Goal: Information Seeking & Learning: Learn about a topic

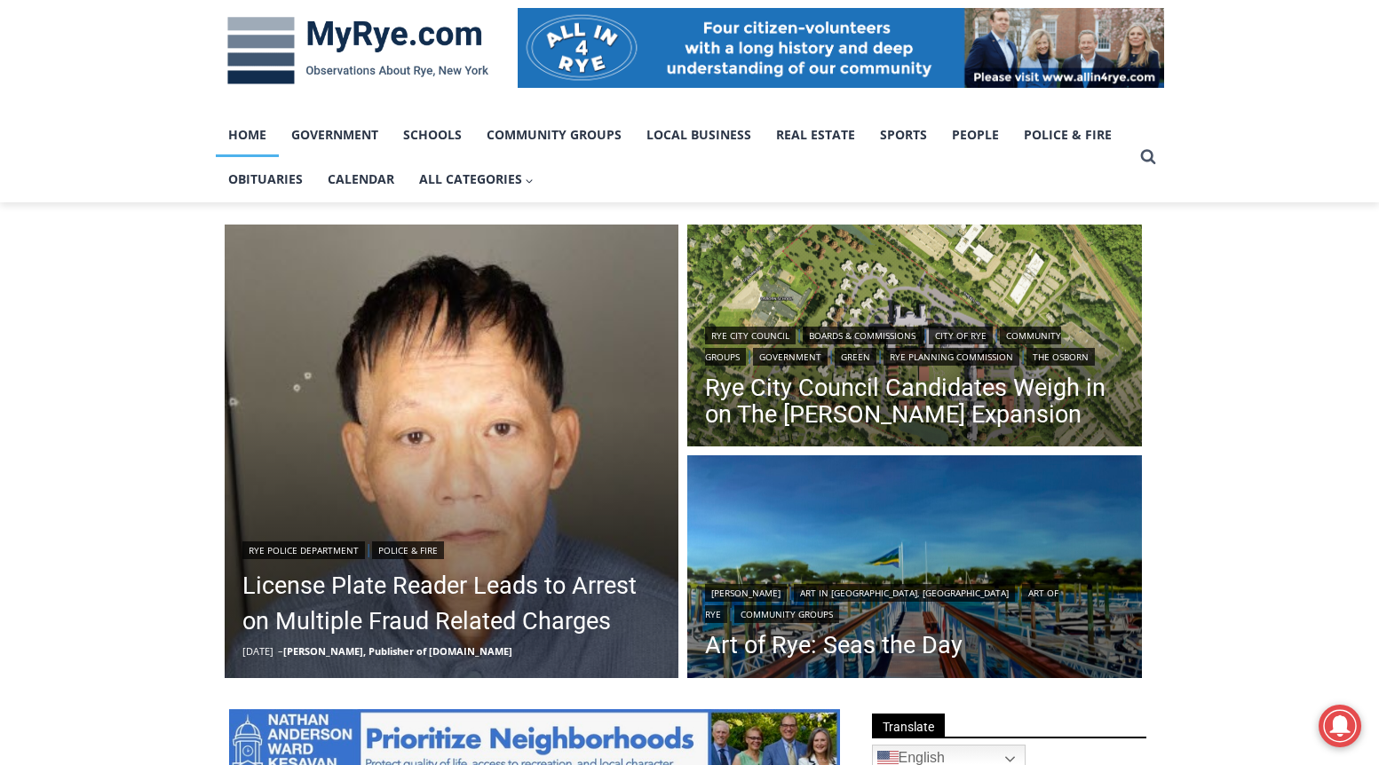
scroll to position [355, 0]
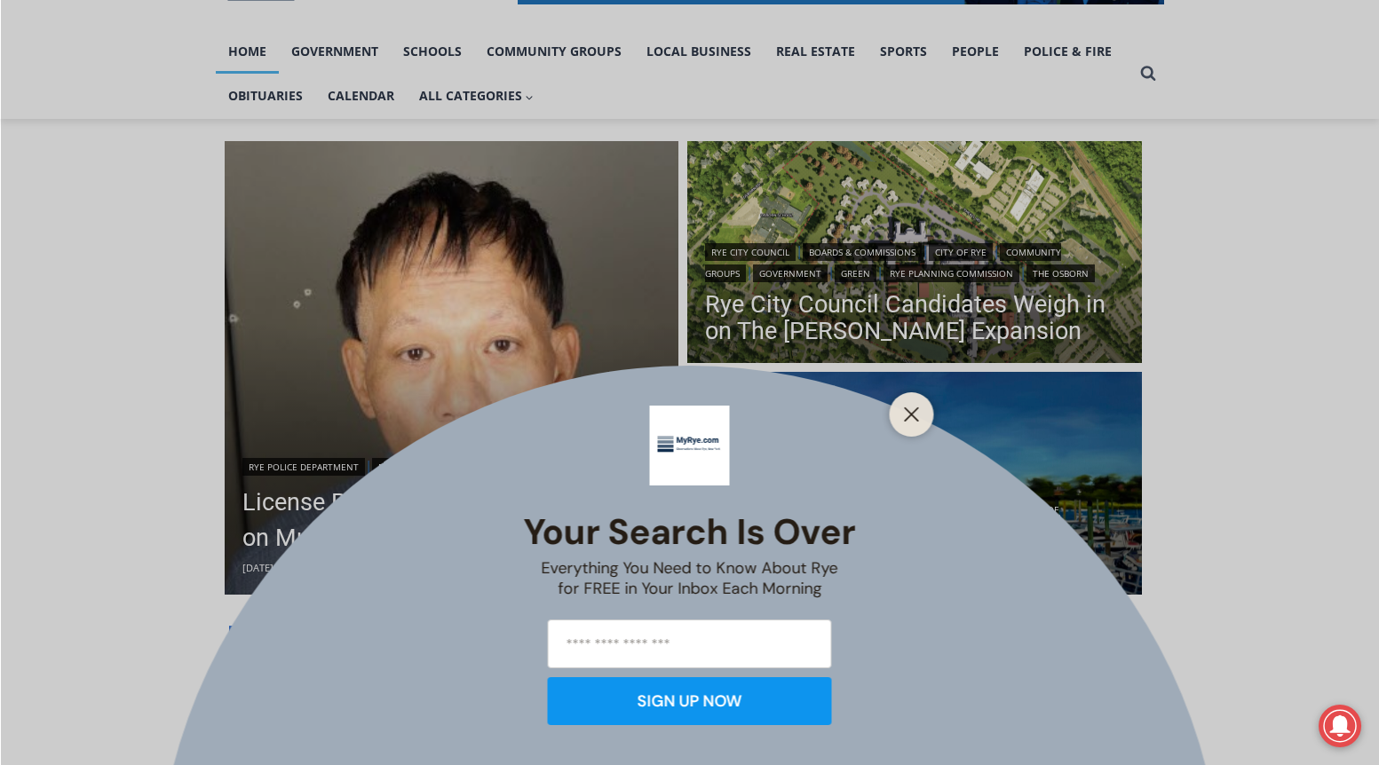
click at [397, 531] on div "Your Search is Over Everything You Need to Know About Rye for FREE in Your Inbo…" at bounding box center [689, 382] width 1379 height 765
click at [906, 408] on line "Close" at bounding box center [911, 414] width 12 height 12
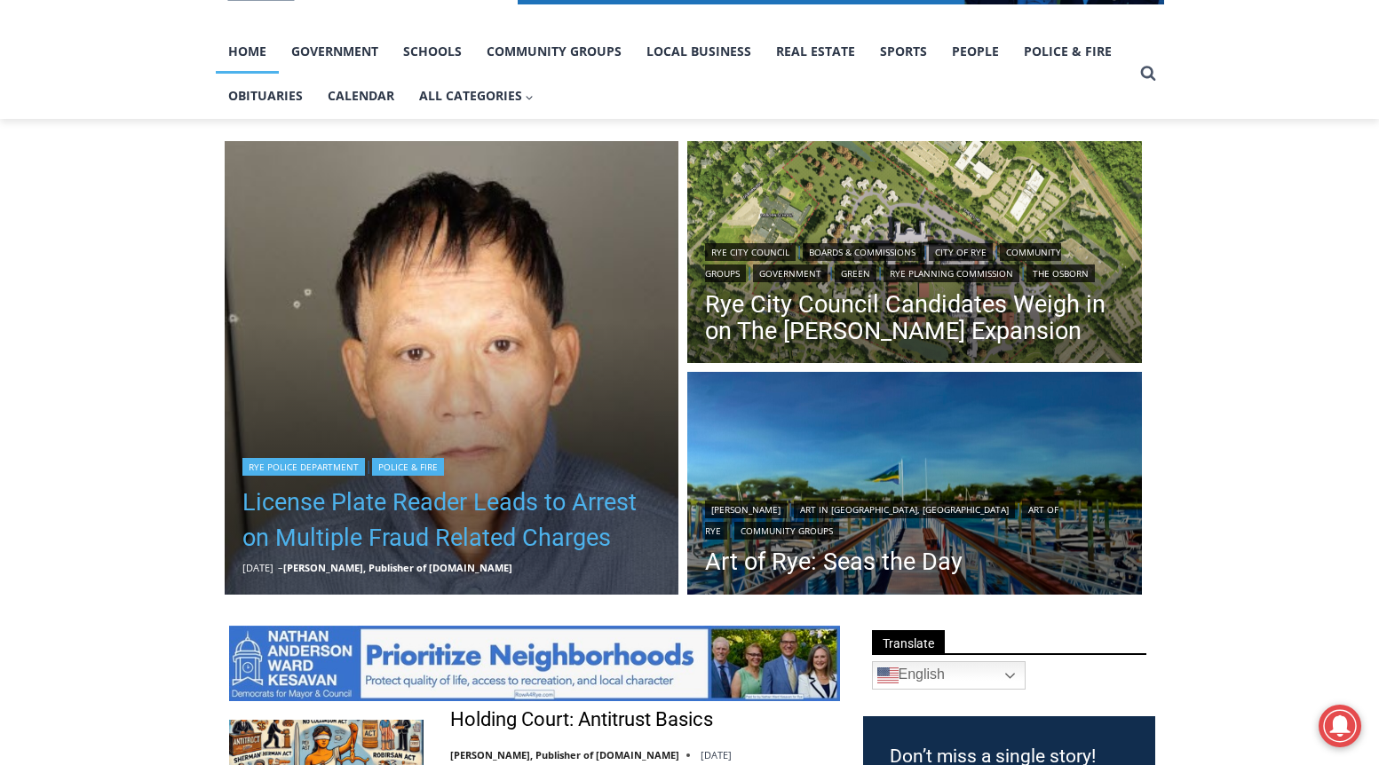
click at [439, 515] on link "License Plate Reader Leads to Arrest on Multiple Fraud Related Charges" at bounding box center [451, 520] width 419 height 71
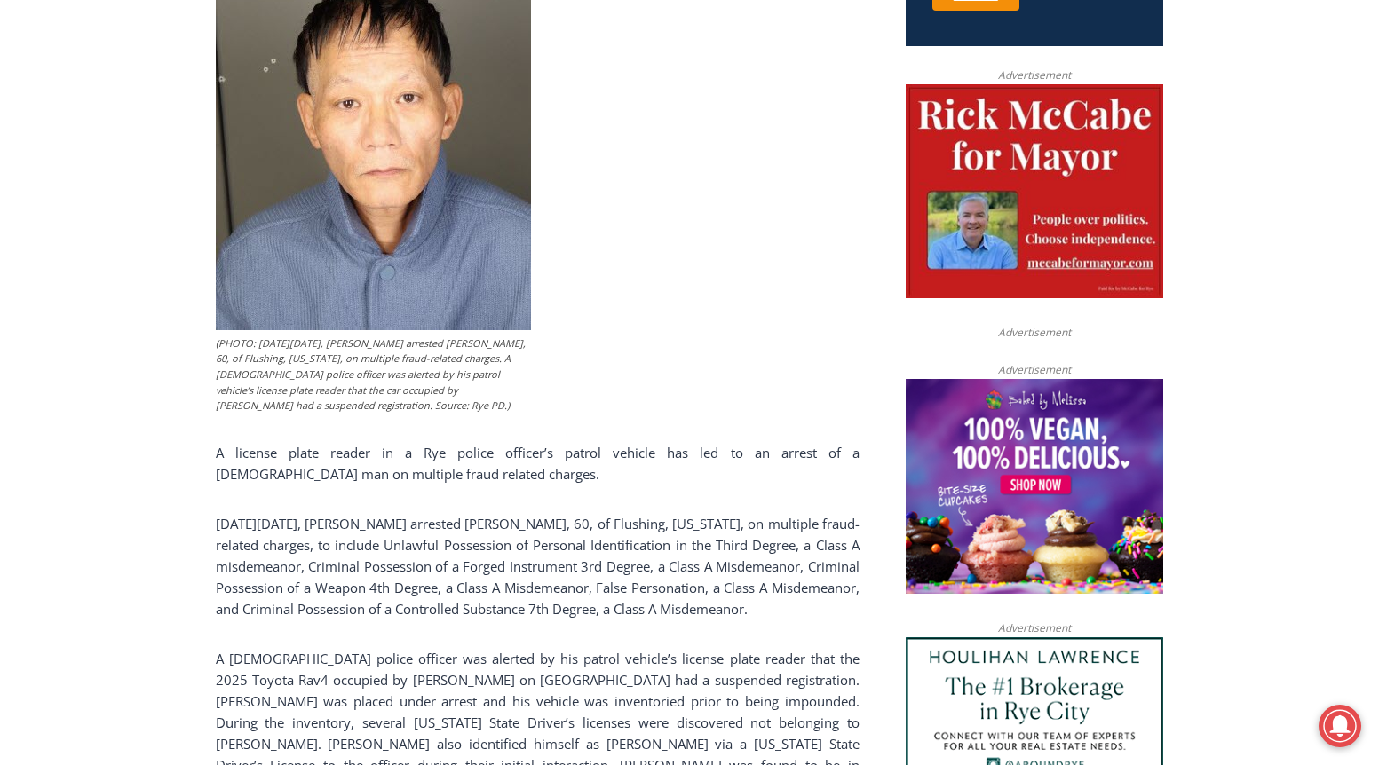
scroll to position [853, 0]
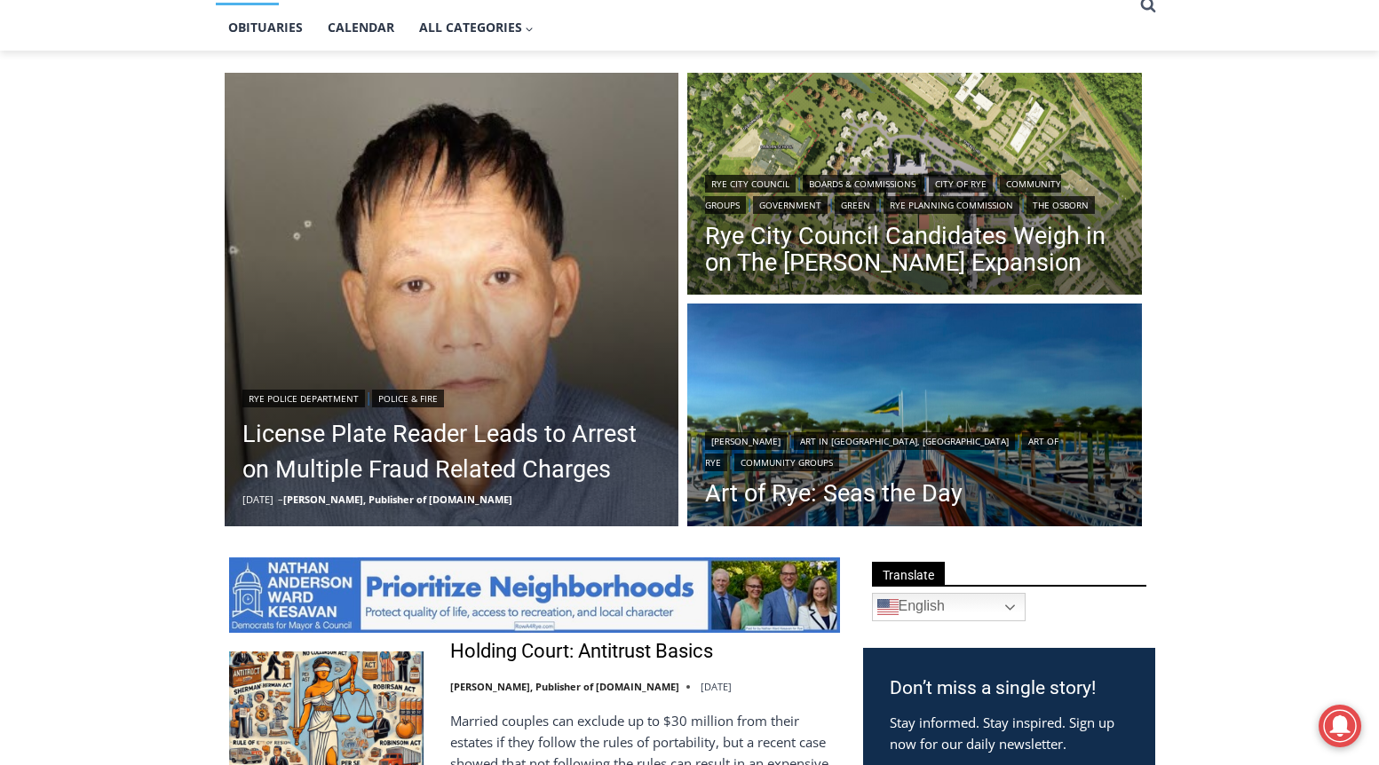
scroll to position [444, 0]
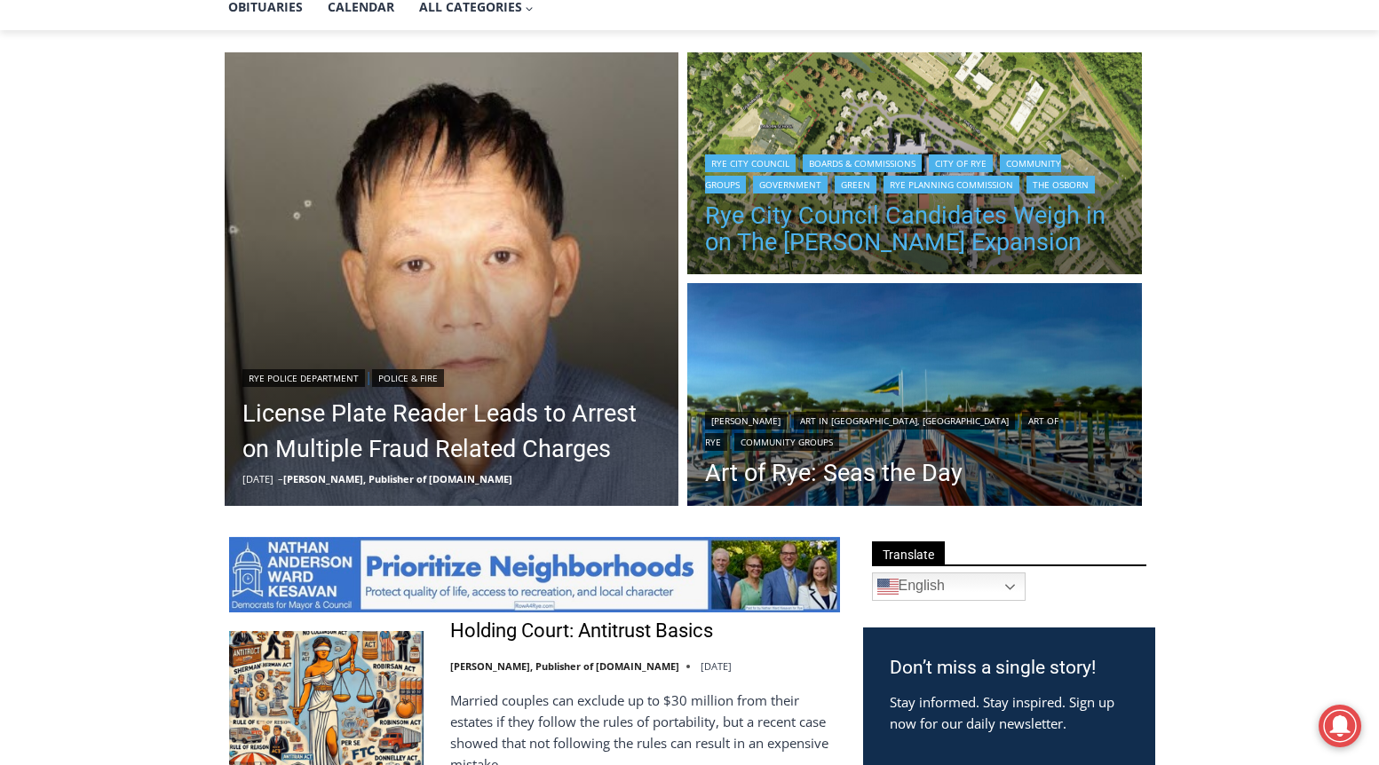
click at [740, 218] on link "Rye City Council Candidates Weigh in on The [PERSON_NAME] Expansion" at bounding box center [914, 228] width 419 height 53
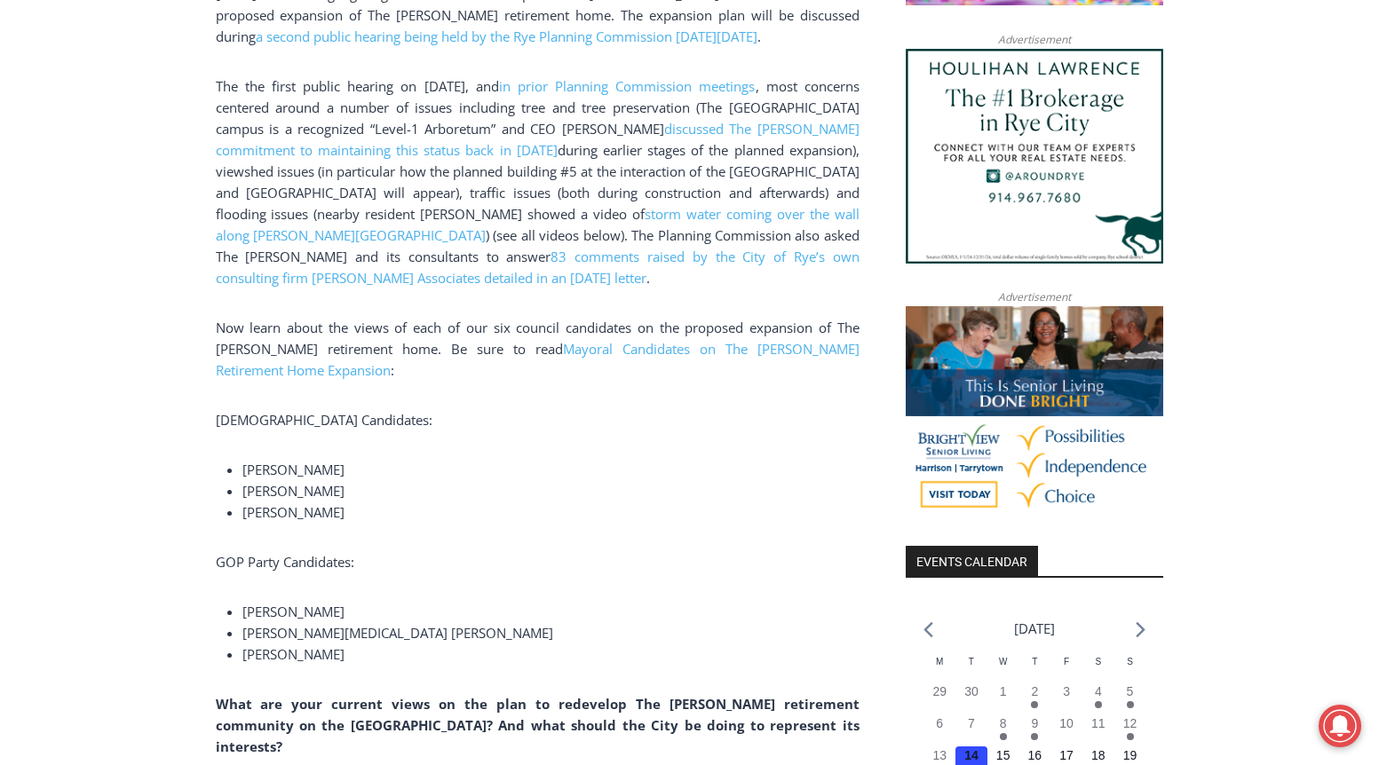
scroll to position [1475, 0]
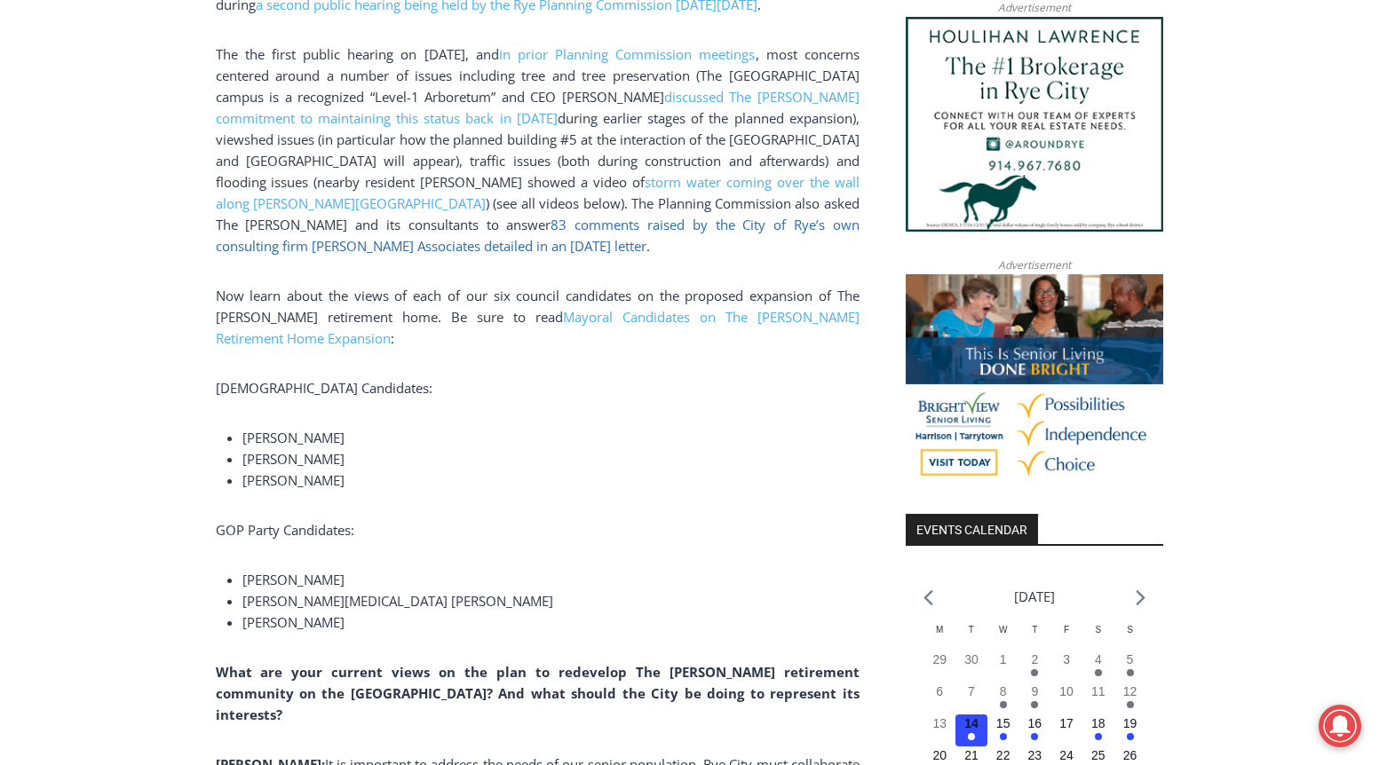
click at [311, 248] on span "83 comments raised by the City of Rye’s own consulting firm [PERSON_NAME] Assoc…" at bounding box center [538, 235] width 644 height 39
